Goal: Information Seeking & Learning: Learn about a topic

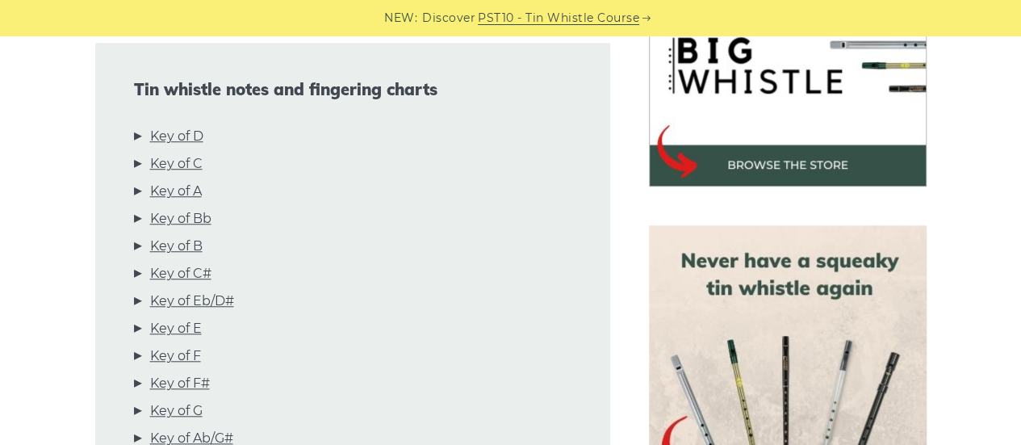
scroll to position [555, 0]
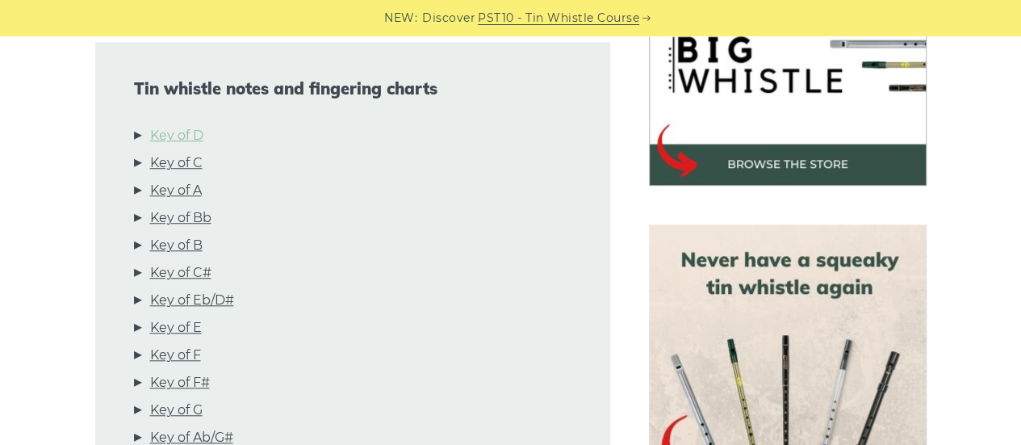
click at [179, 138] on link "Key of D" at bounding box center [176, 135] width 53 height 21
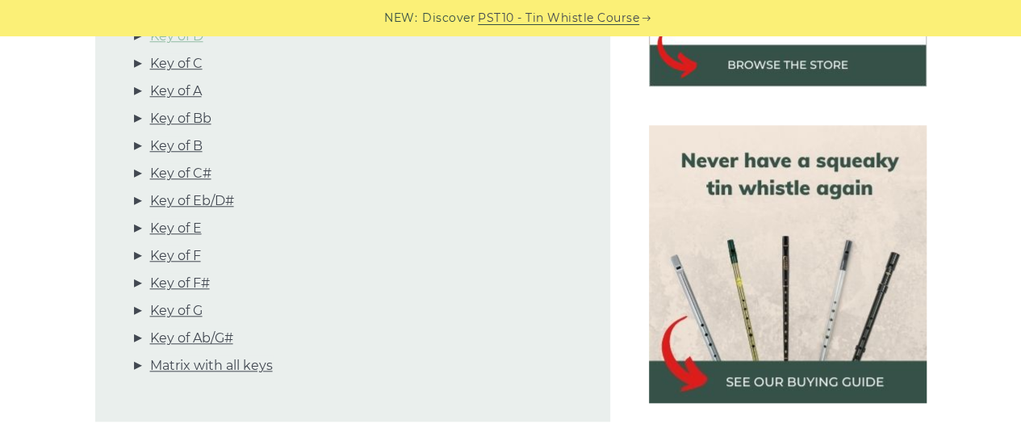
click at [179, 138] on ul "Key of D Key of C Key of A Key of Bb Key of B Key of C# Key of Eb/D# Key of E K…" at bounding box center [353, 204] width 438 height 357
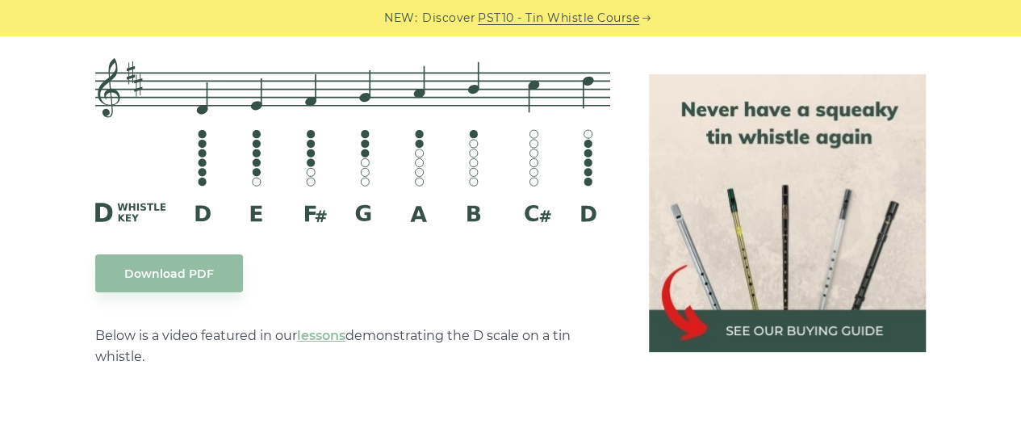
scroll to position [2665, 0]
click at [321, 333] on link "lessons" at bounding box center [321, 335] width 48 height 15
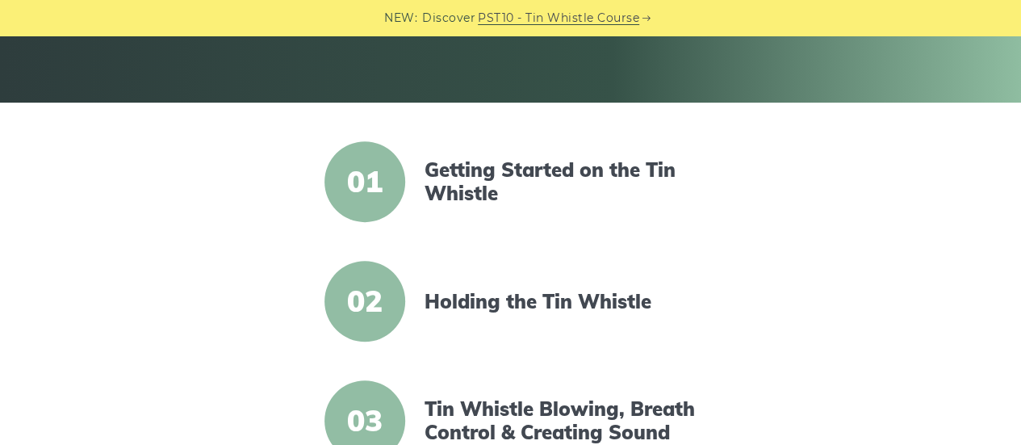
scroll to position [320, 0]
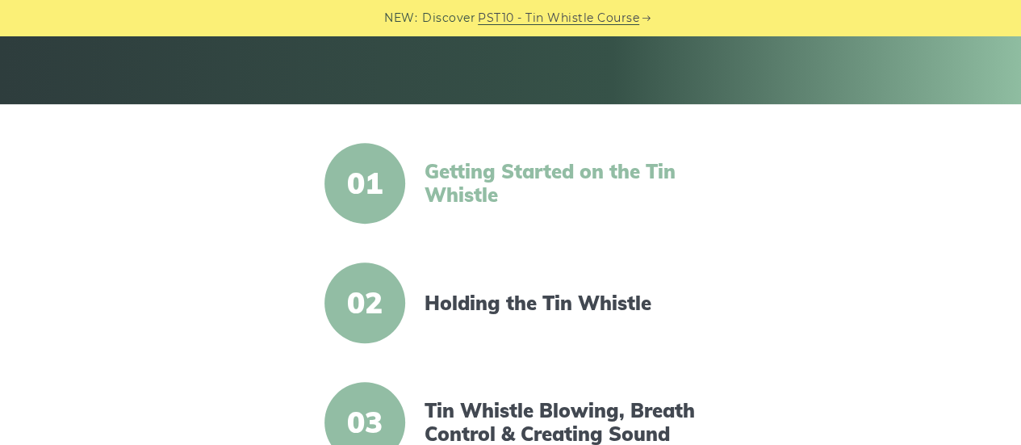
click at [459, 172] on link "Getting Started on the Tin Whistle" at bounding box center [564, 183] width 278 height 47
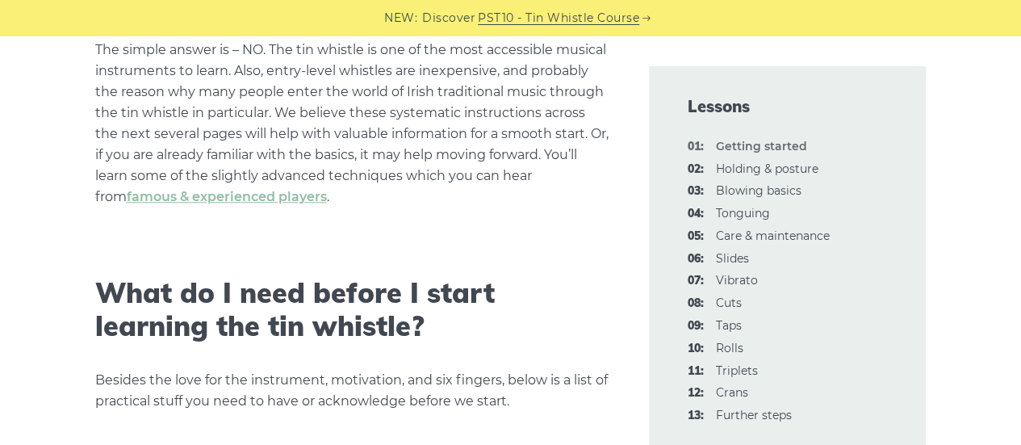
scroll to position [628, 0]
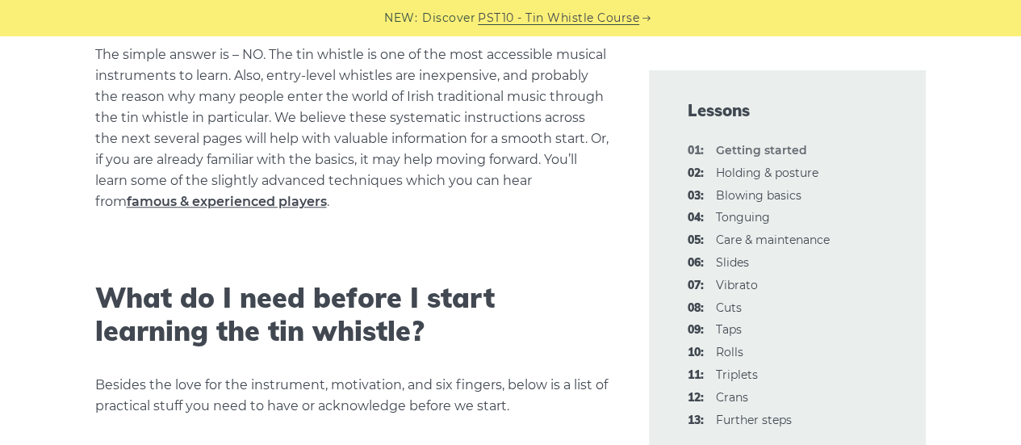
click at [327, 194] on link "famous & experienced players" at bounding box center [227, 201] width 200 height 15
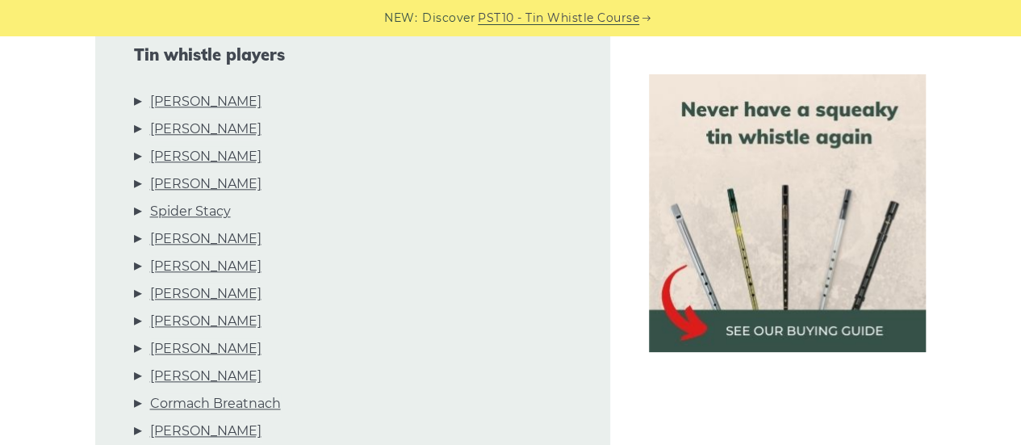
scroll to position [790, 0]
click at [191, 129] on link "Mary Bergin" at bounding box center [205, 128] width 111 height 21
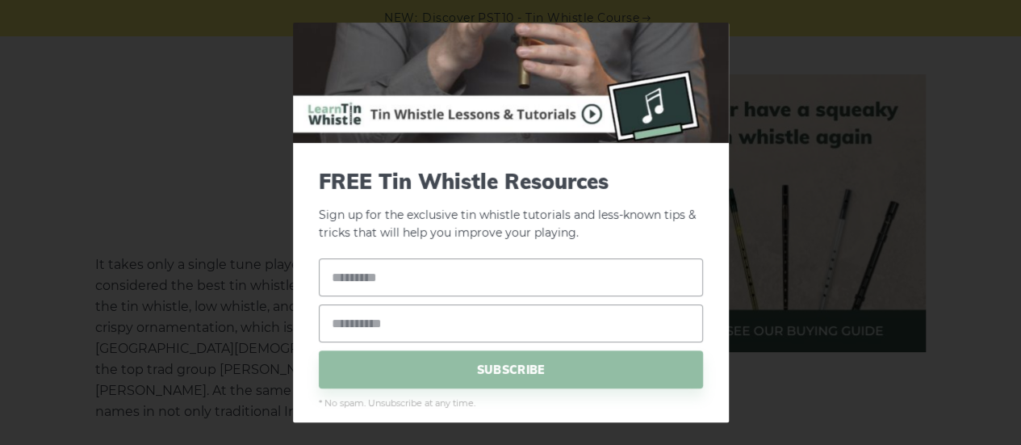
scroll to position [95, 0]
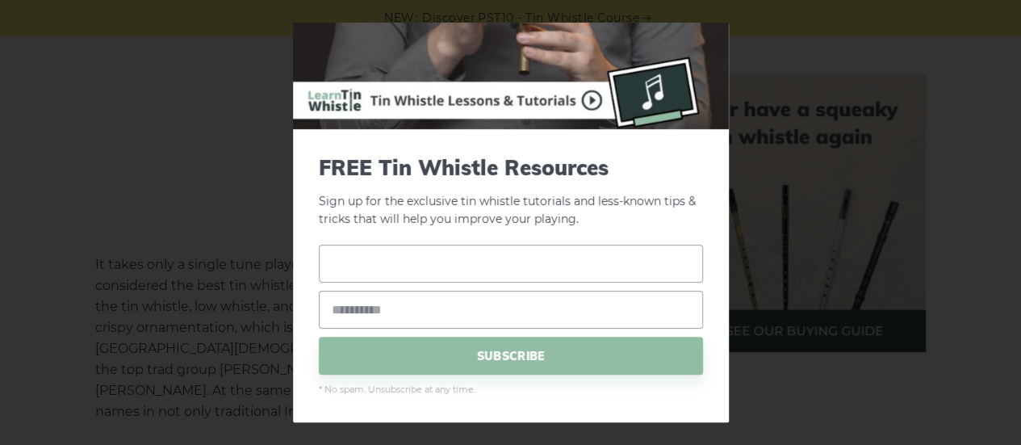
click at [353, 267] on input "text" at bounding box center [511, 264] width 384 height 38
type input "**********"
click at [362, 310] on input "email" at bounding box center [511, 310] width 384 height 38
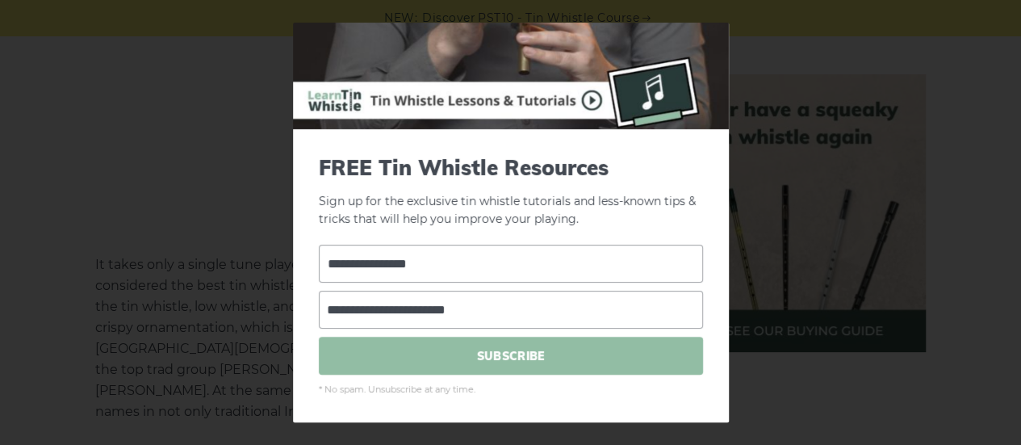
type input "**********"
click at [511, 351] on span "SUBSCRIBE" at bounding box center [511, 356] width 384 height 38
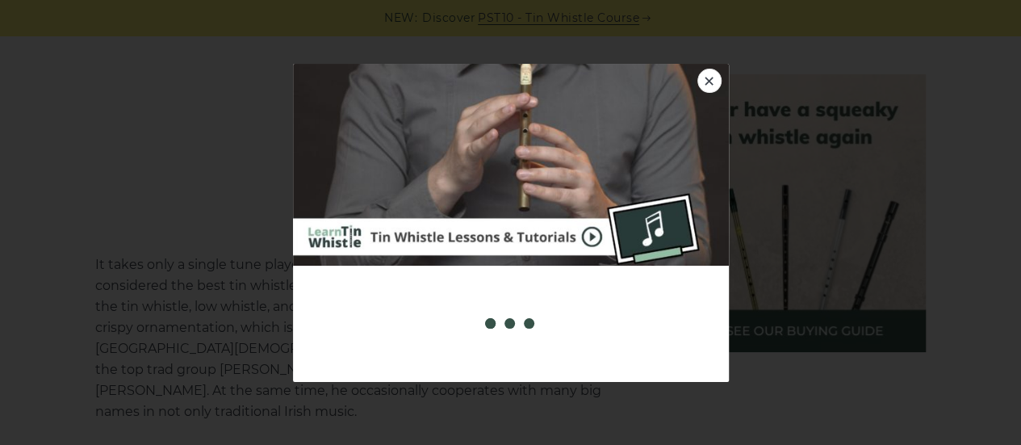
scroll to position [0, 0]
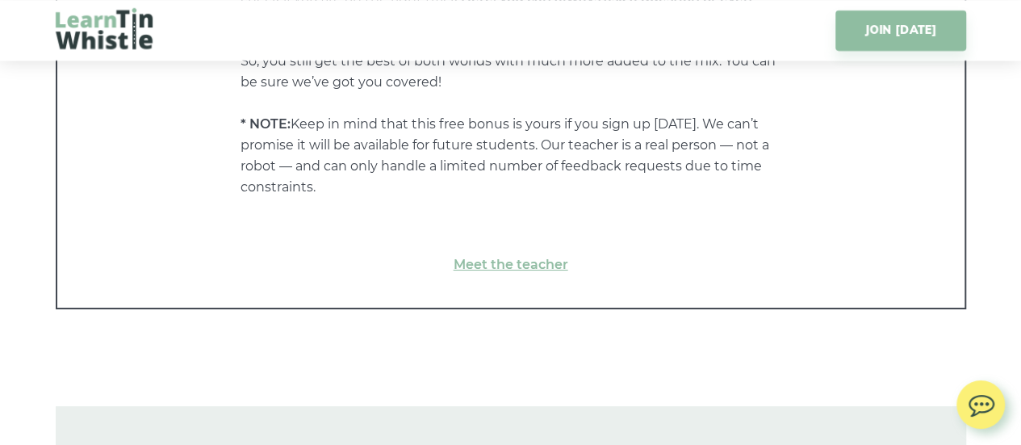
scroll to position [9055, 0]
click at [525, 265] on link "Meet the teacher" at bounding box center [511, 265] width 843 height 21
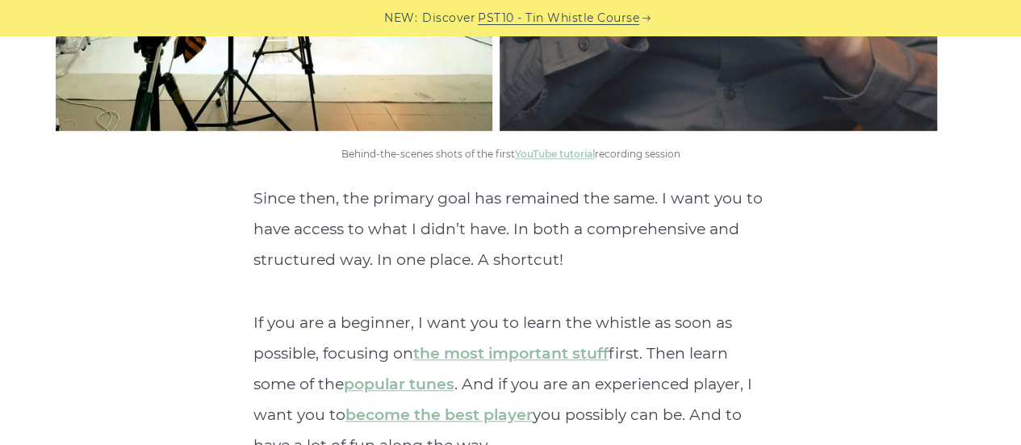
scroll to position [3541, 0]
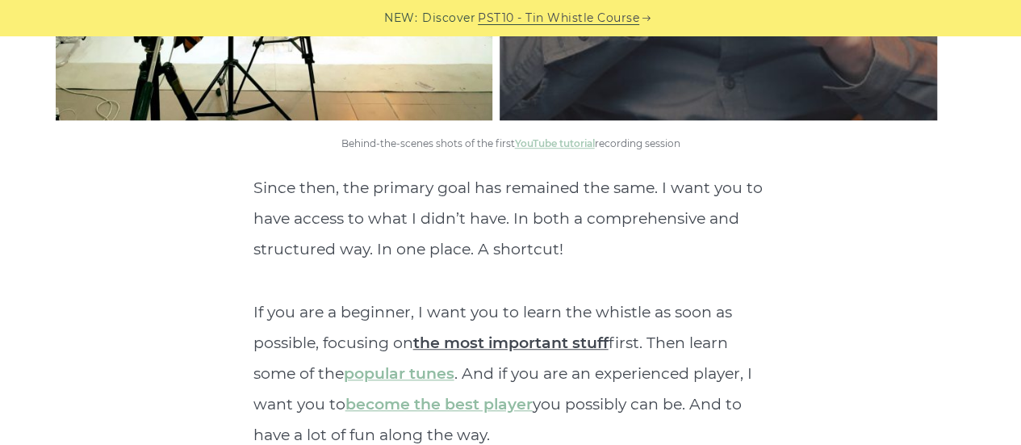
click at [489, 333] on link "the most important stuff" at bounding box center [510, 342] width 195 height 19
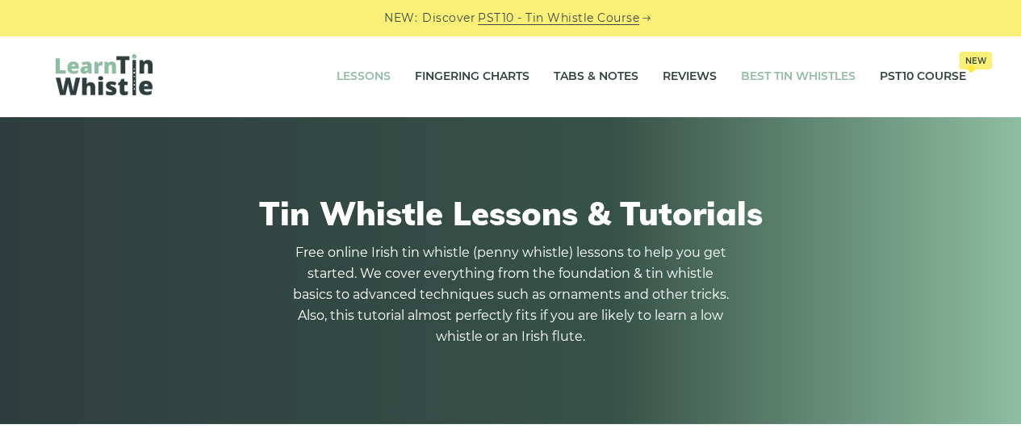
click at [792, 78] on link "Best Tin Whistles" at bounding box center [798, 77] width 115 height 40
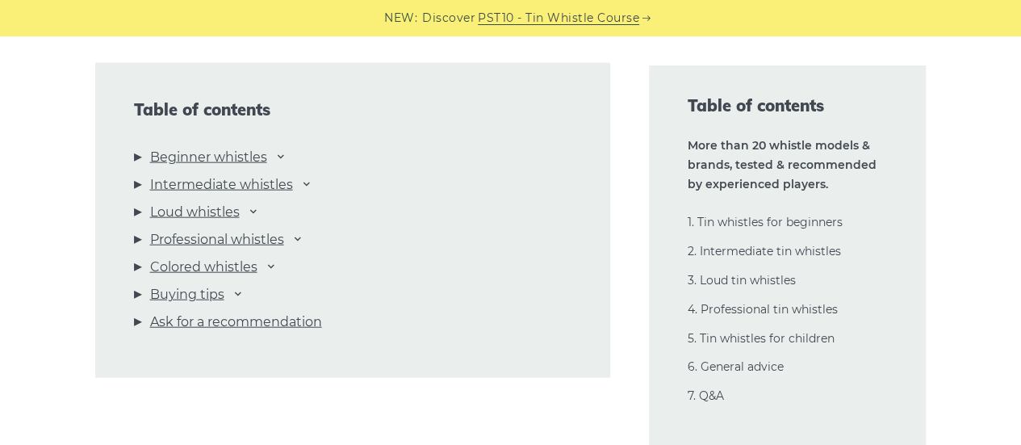
scroll to position [1781, 0]
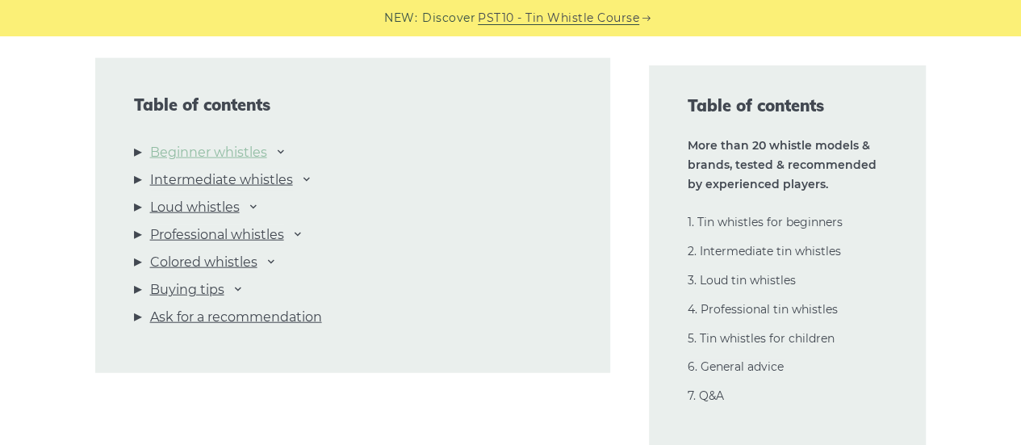
click at [267, 153] on link "Beginner whistles" at bounding box center [208, 152] width 117 height 21
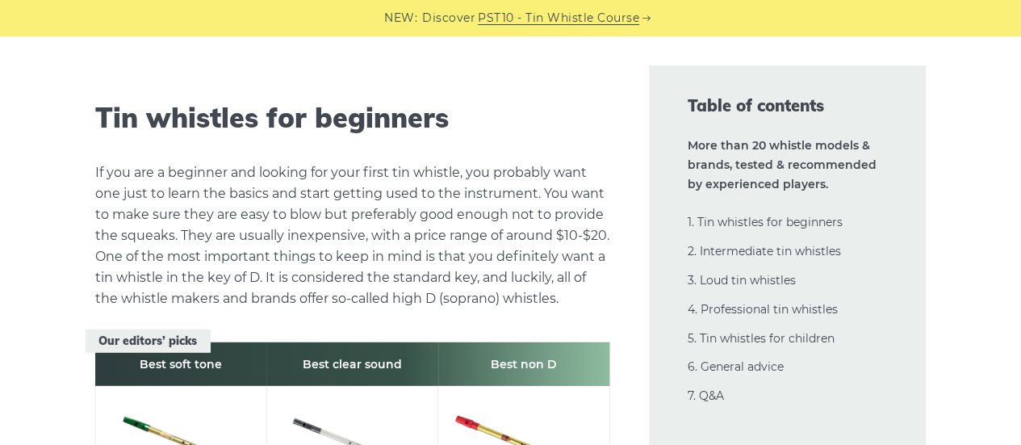
scroll to position [2164, 0]
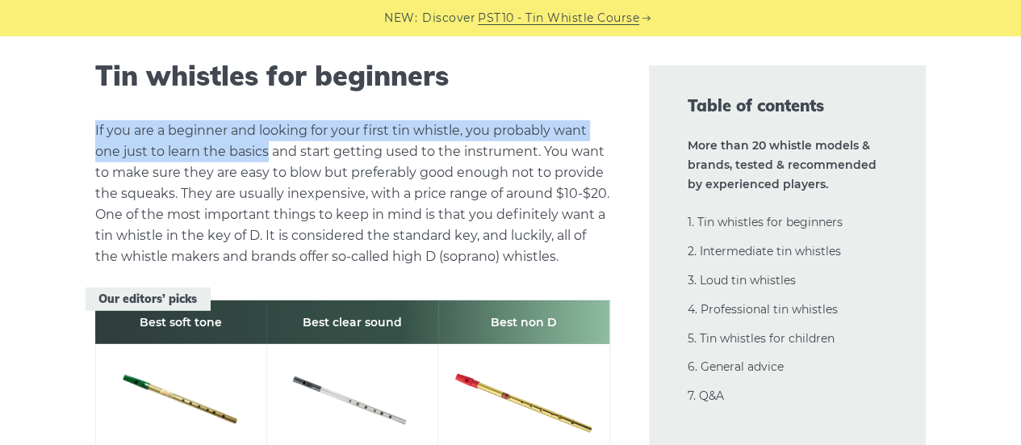
drag, startPoint x: 267, startPoint y: 153, endPoint x: 504, endPoint y: 91, distance: 244.4
click at [504, 91] on h2 "Tin whistles for beginners" at bounding box center [352, 76] width 515 height 33
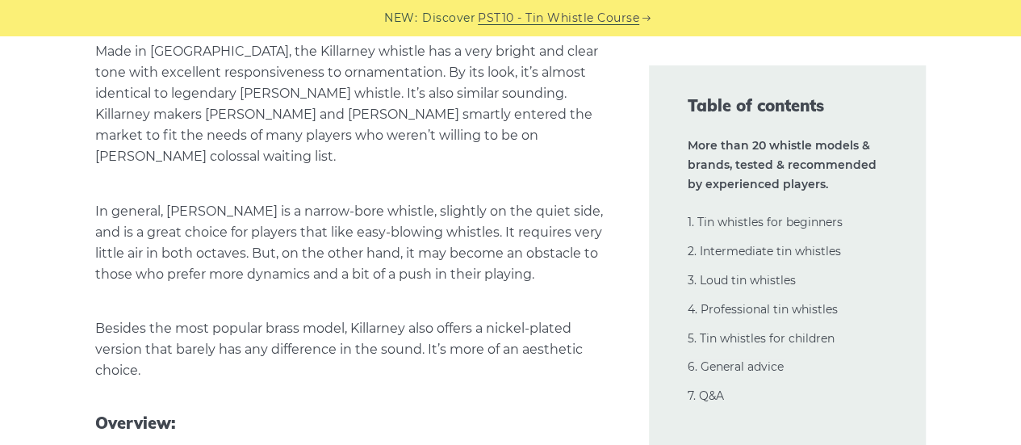
scroll to position [10561, 0]
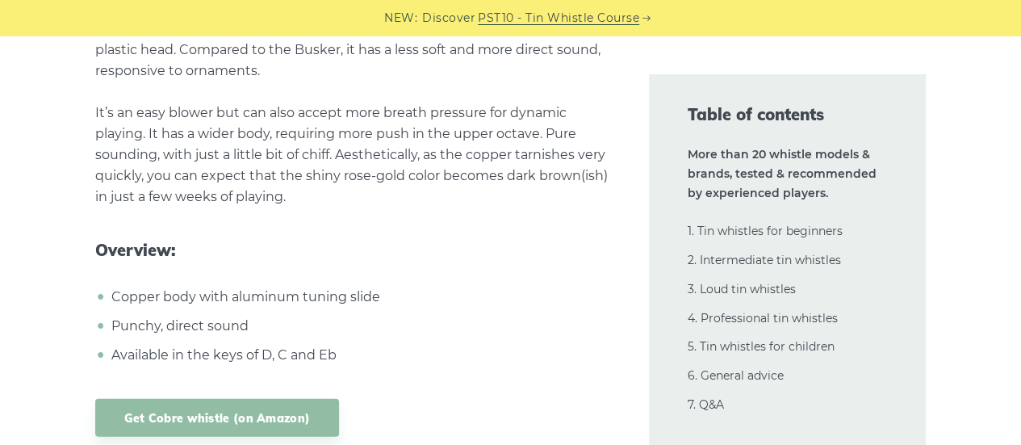
scroll to position [20288, 0]
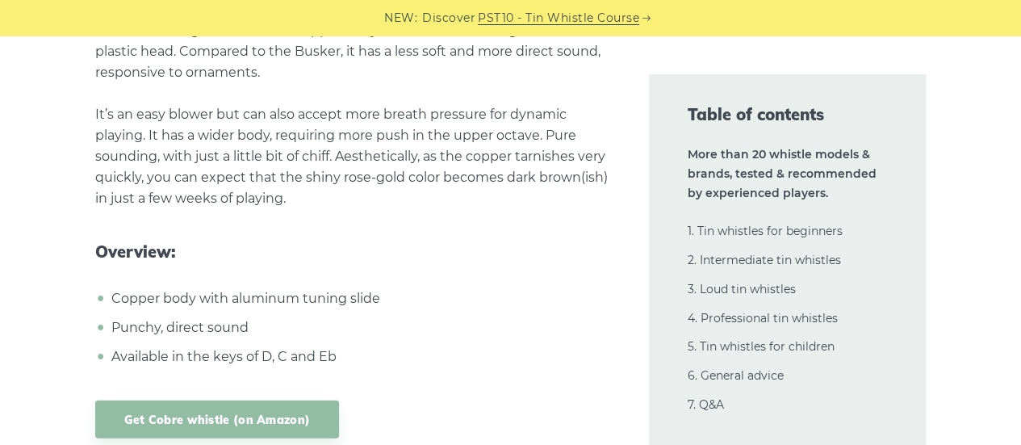
click at [444, 400] on div "Get Cobre whistle (on Amazon)" at bounding box center [352, 419] width 515 height 38
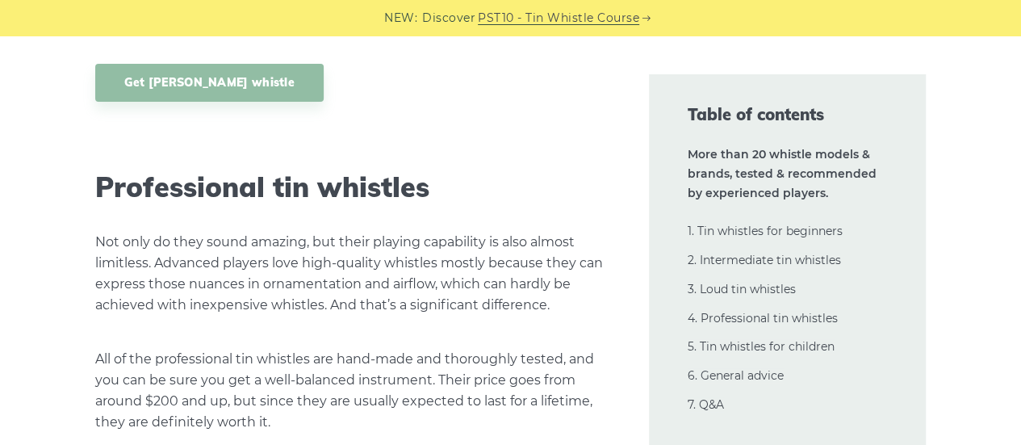
scroll to position [21697, 0]
